Goal: Transaction & Acquisition: Purchase product/service

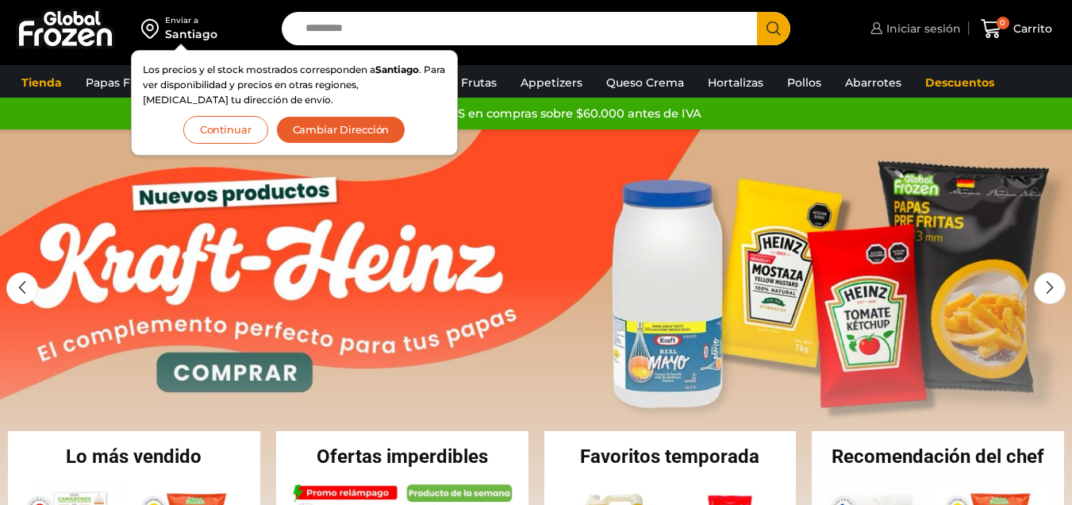
click at [913, 33] on span "Iniciar sesión" at bounding box center [921, 29] width 79 height 16
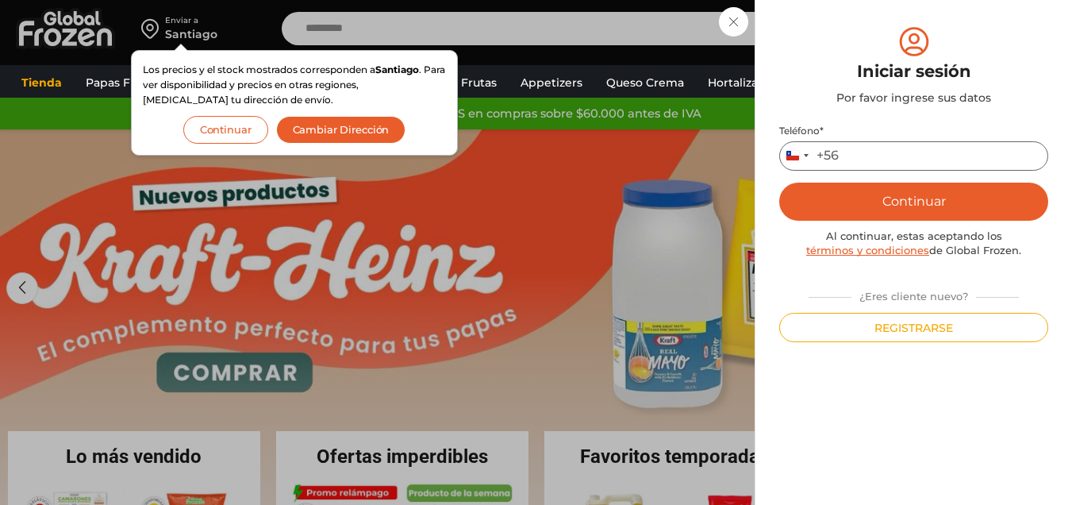
click at [891, 148] on input "Teléfono *" at bounding box center [913, 155] width 269 height 29
type input "*********"
click at [926, 204] on button "Continuar" at bounding box center [913, 201] width 269 height 38
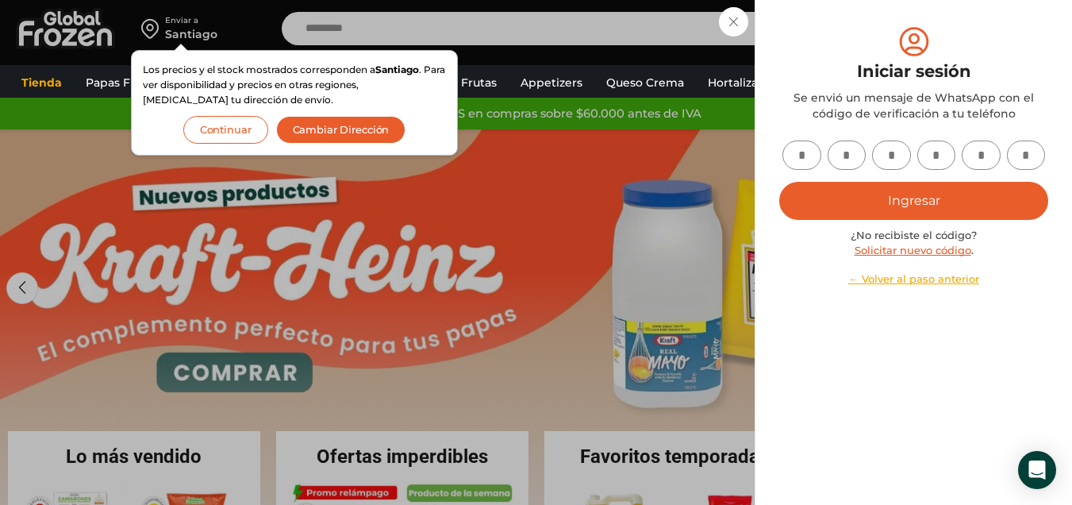
click at [802, 154] on input "text" at bounding box center [801, 154] width 39 height 29
type input "*"
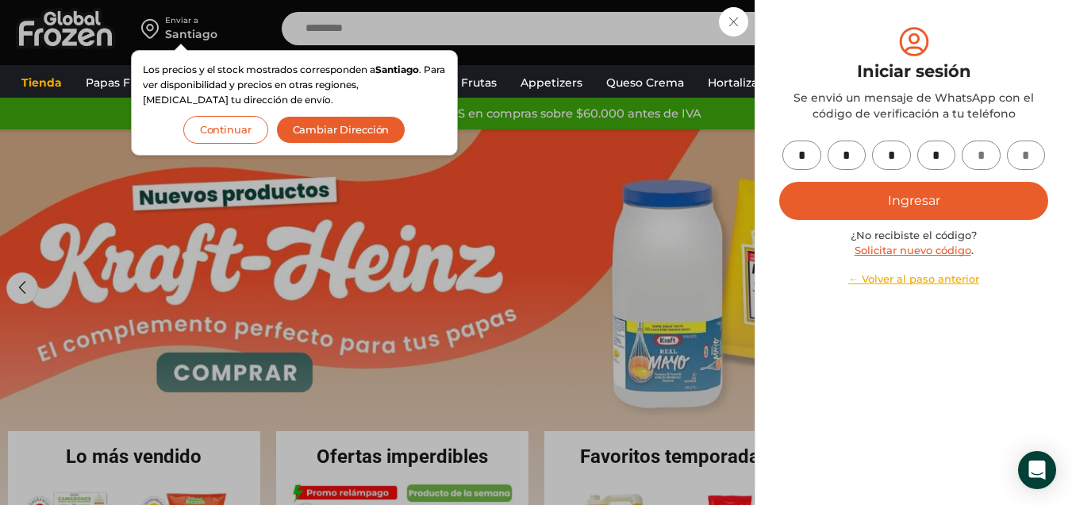
type input "*"
click at [881, 192] on button "Ingresar" at bounding box center [913, 201] width 269 height 38
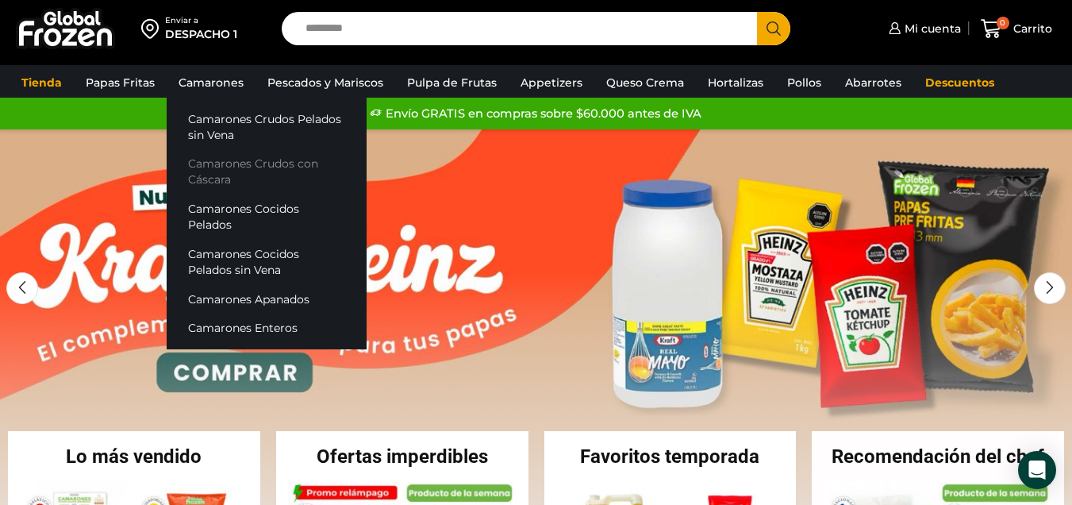
click at [241, 170] on link "Camarones Crudos con Cáscara" at bounding box center [267, 171] width 200 height 45
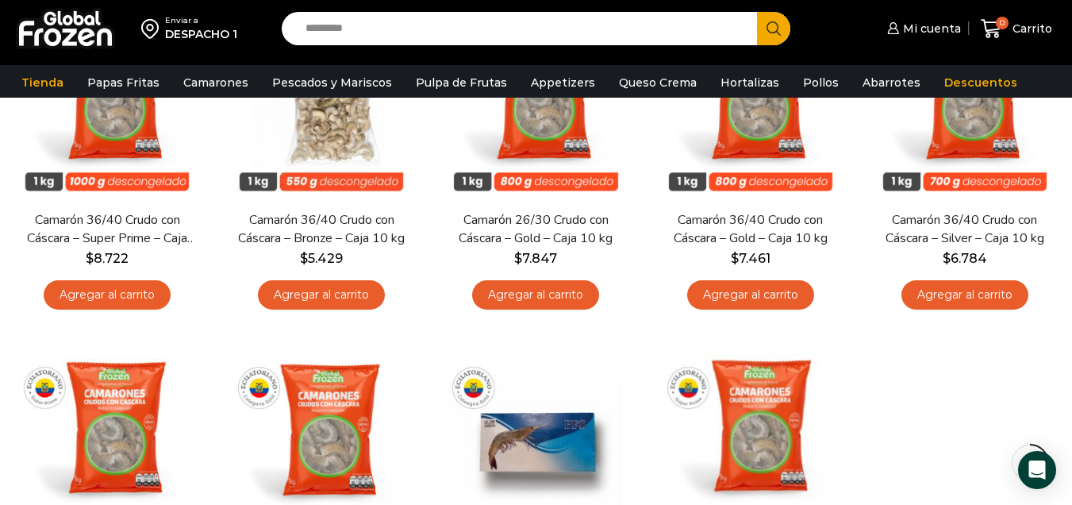
scroll to position [267, 0]
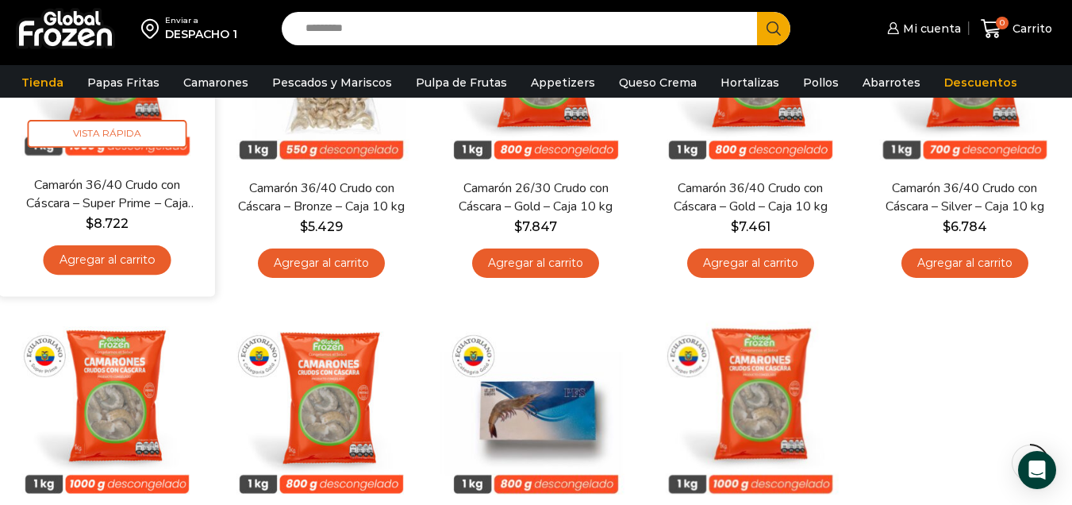
click at [109, 263] on link "Agregar al carrito" at bounding box center [108, 259] width 128 height 29
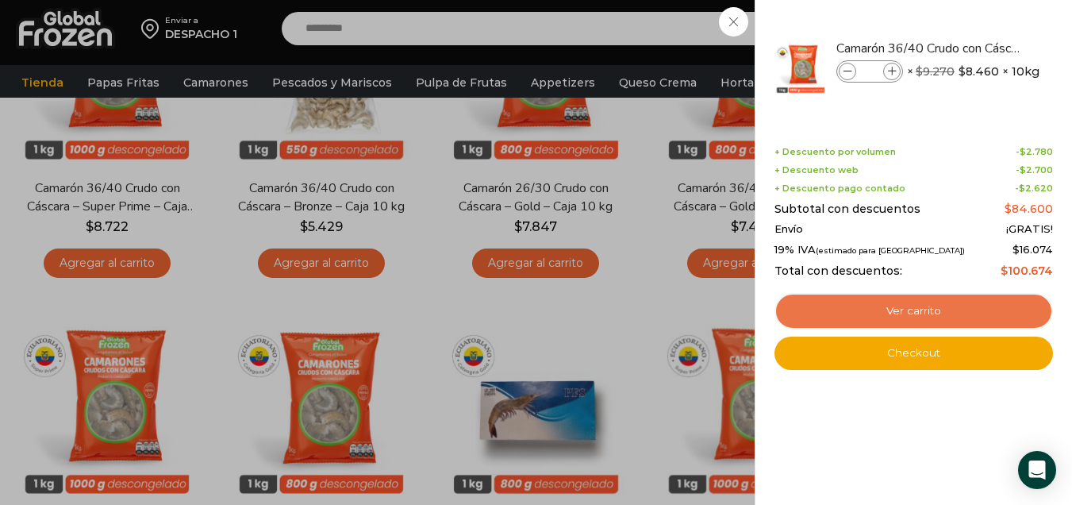
click at [965, 311] on link "Ver carrito" at bounding box center [913, 311] width 278 height 36
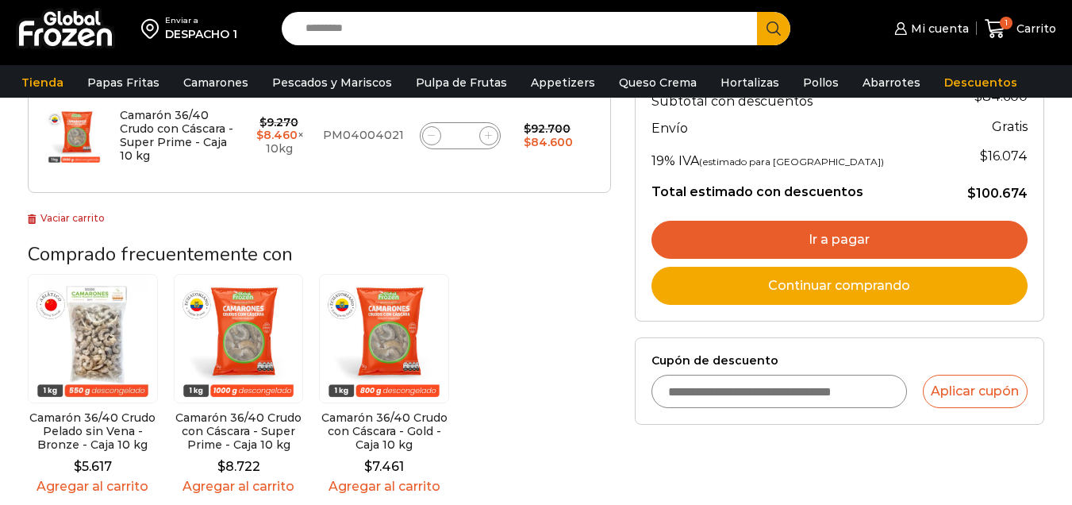
click at [896, 231] on link "Ir a pagar" at bounding box center [839, 240] width 376 height 38
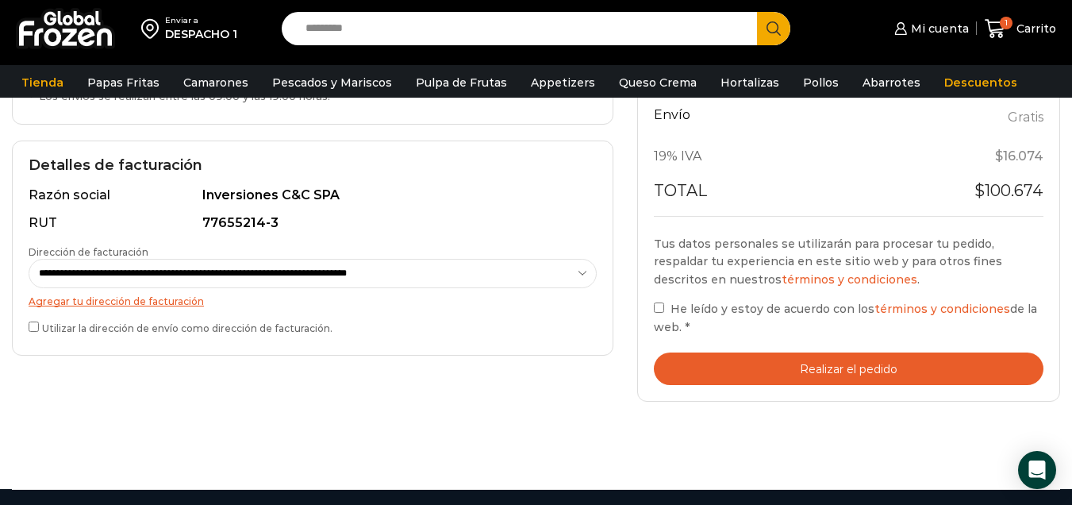
scroll to position [294, 0]
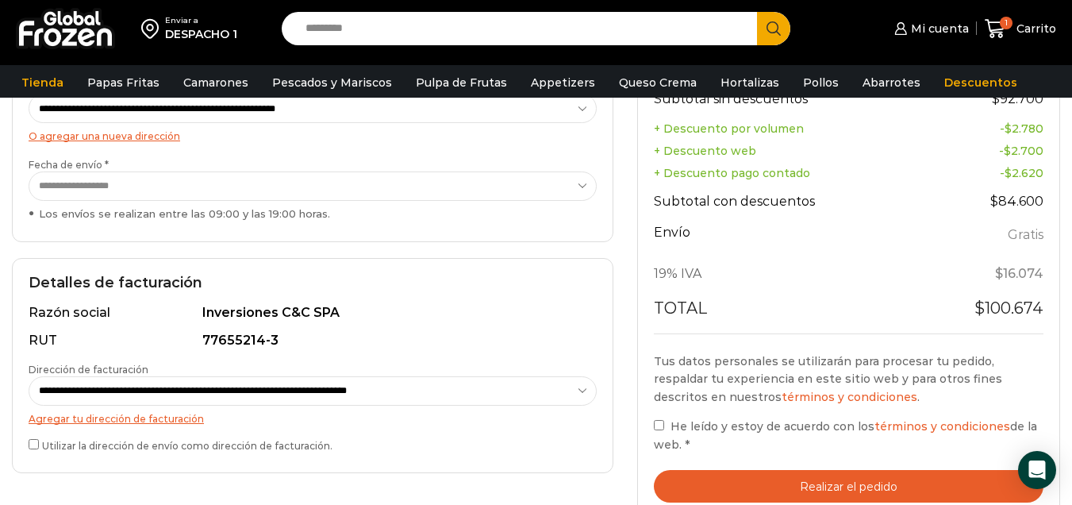
click at [28, 450] on div "**********" at bounding box center [312, 365] width 601 height 215
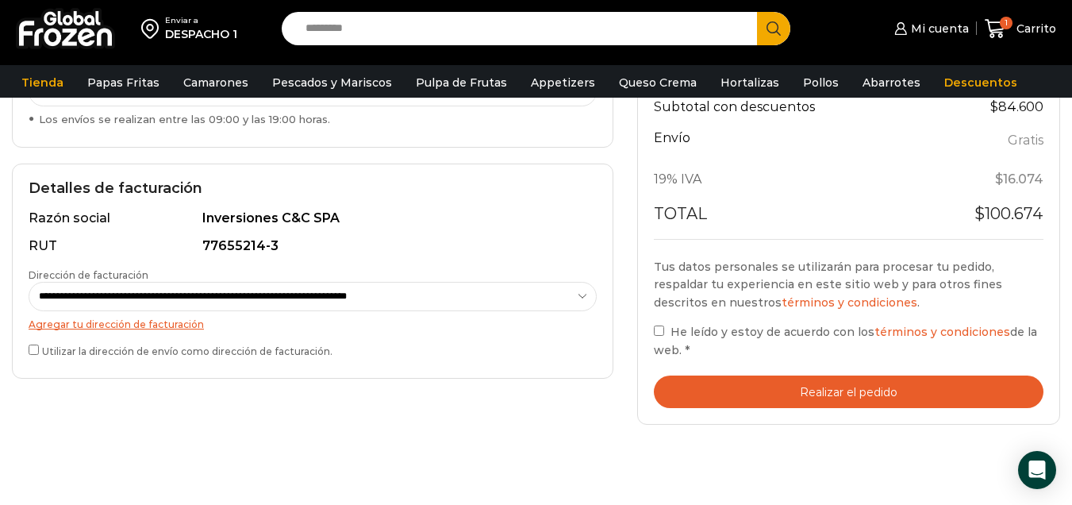
scroll to position [405, 0]
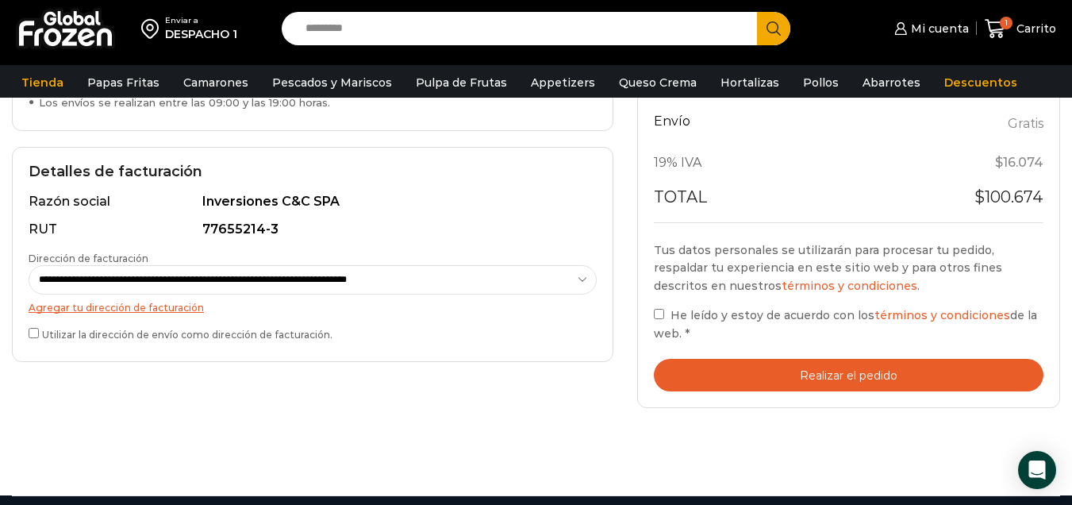
click at [778, 371] on button "Realizar el pedido" at bounding box center [849, 375] width 390 height 33
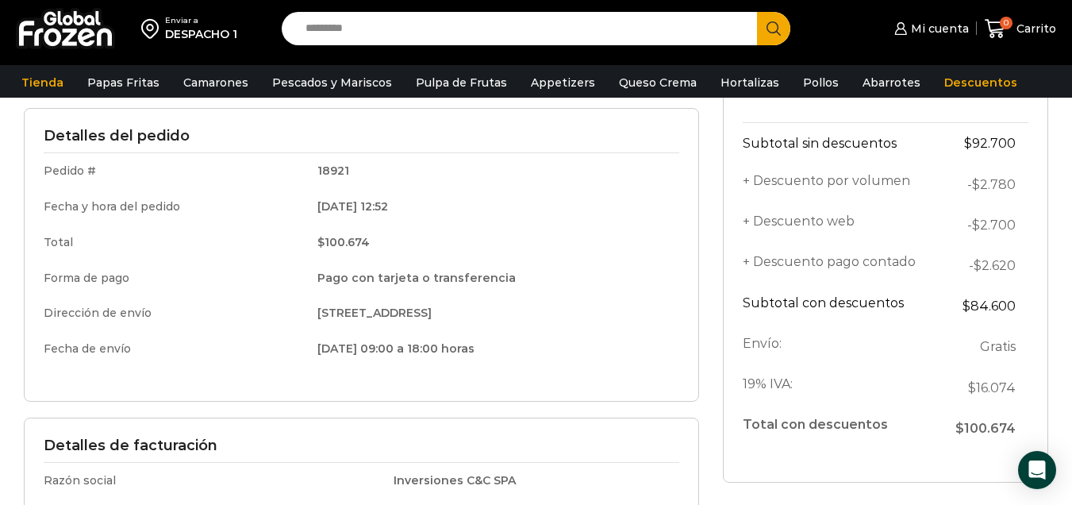
scroll to position [232, 0]
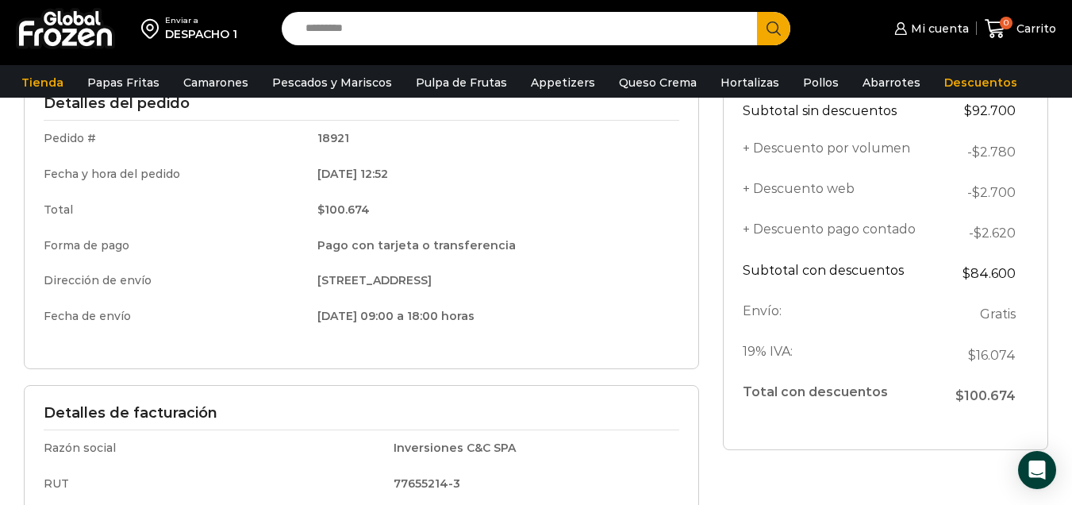
drag, startPoint x: 1083, startPoint y: 66, endPoint x: 1083, endPoint y: 156, distance: 90.4
click at [1071, 156] on html "WordPress WooCommerce Themes Enviar a DESPACHO 1 Search input Search Mi cuenta" at bounding box center [536, 381] width 1072 height 1227
